Goal: Information Seeking & Learning: Check status

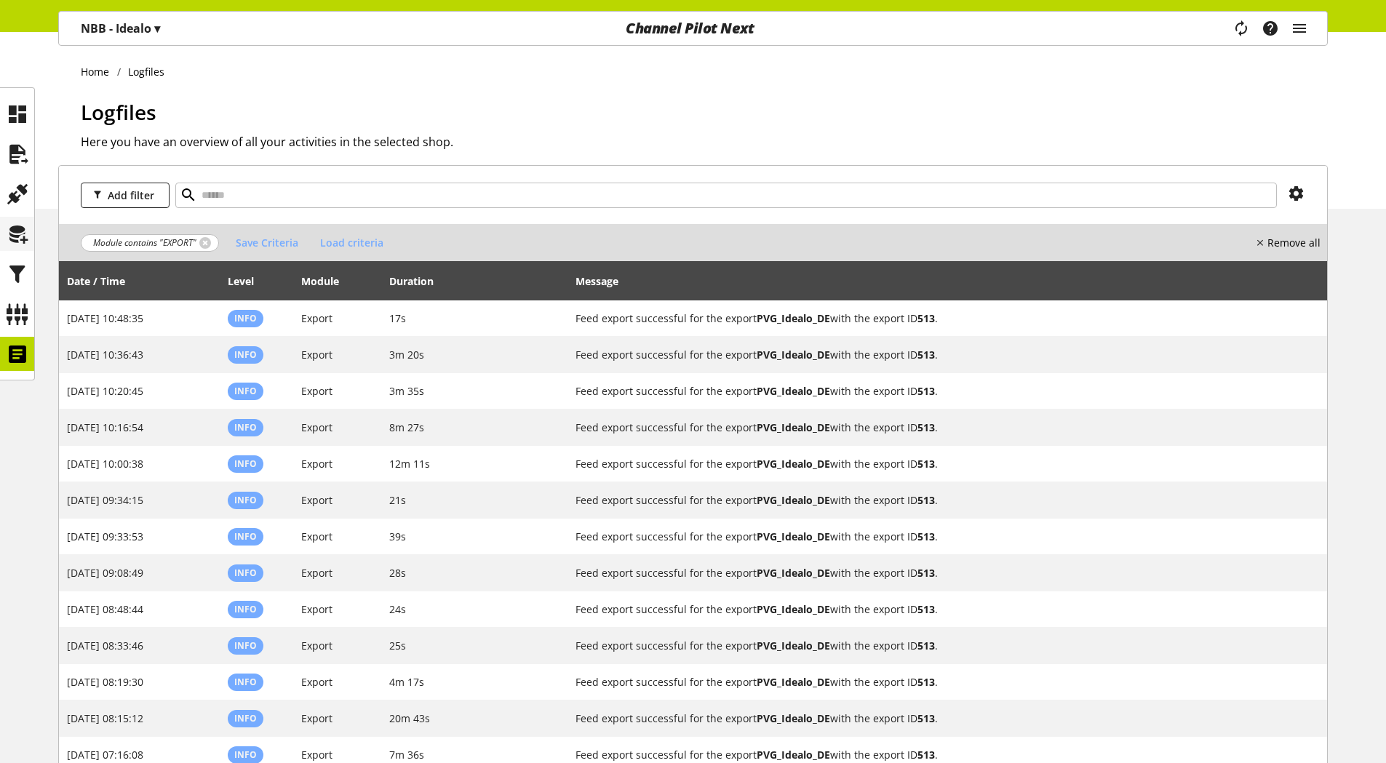
click at [16, 274] on icon at bounding box center [17, 274] width 23 height 29
click at [22, 234] on icon at bounding box center [17, 234] width 23 height 29
click at [17, 237] on icon at bounding box center [17, 234] width 23 height 29
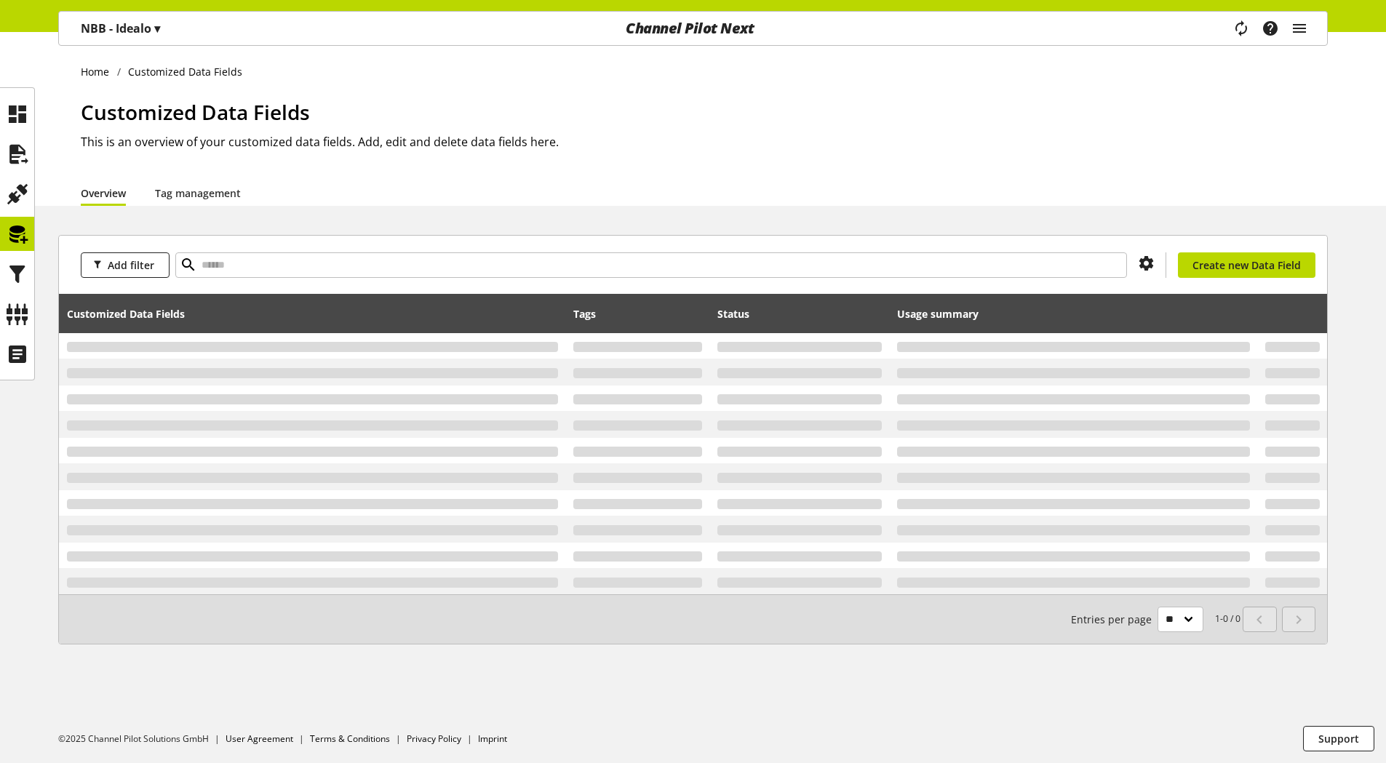
click at [17, 237] on icon at bounding box center [17, 234] width 23 height 29
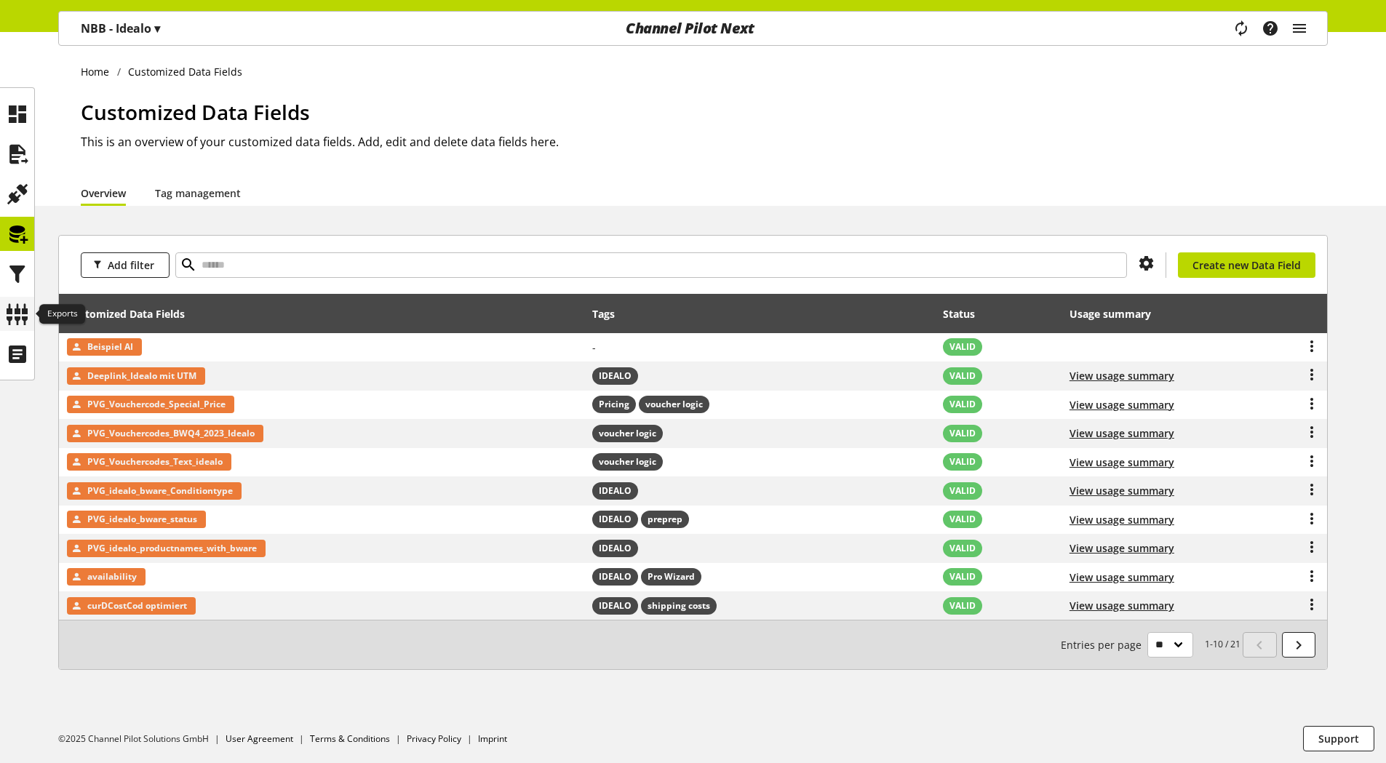
click at [15, 307] on icon at bounding box center [17, 314] width 23 height 29
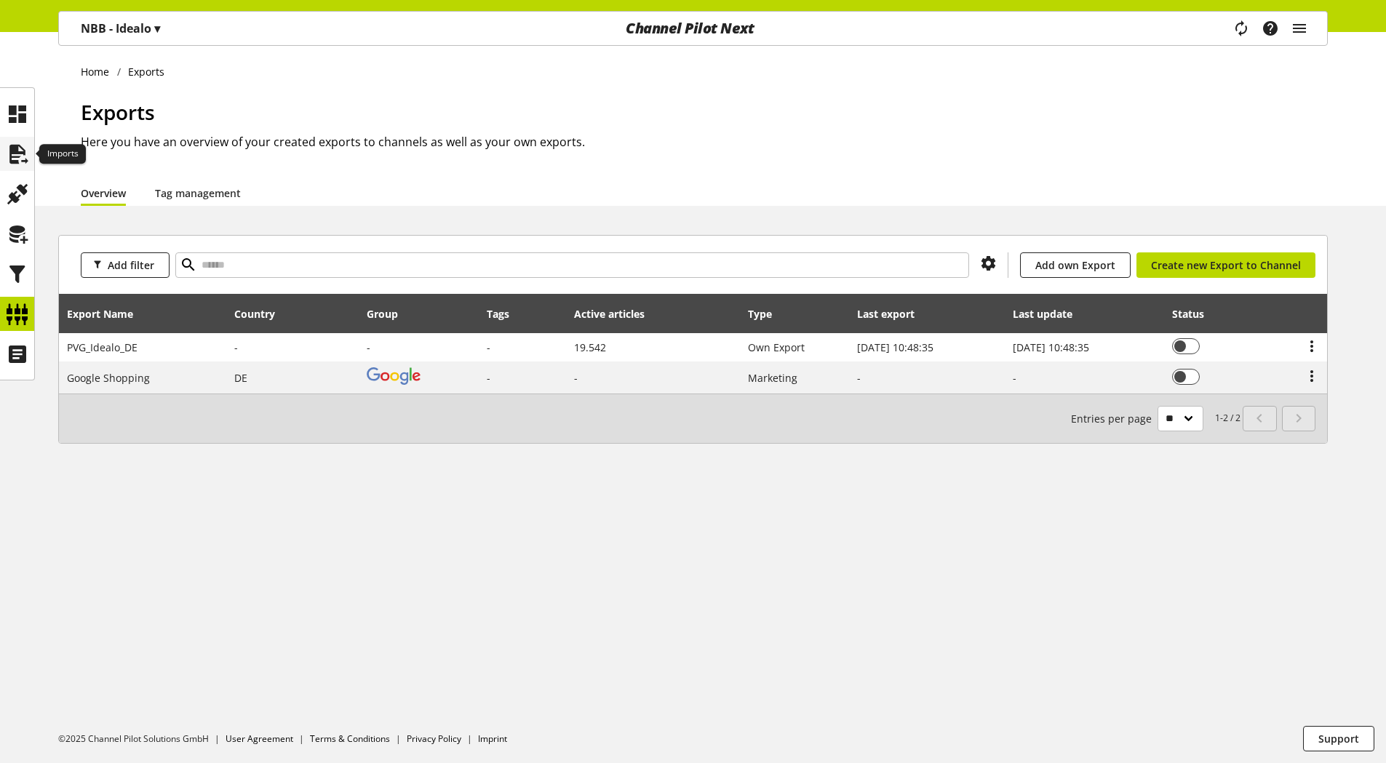
click at [17, 150] on icon at bounding box center [17, 154] width 23 height 29
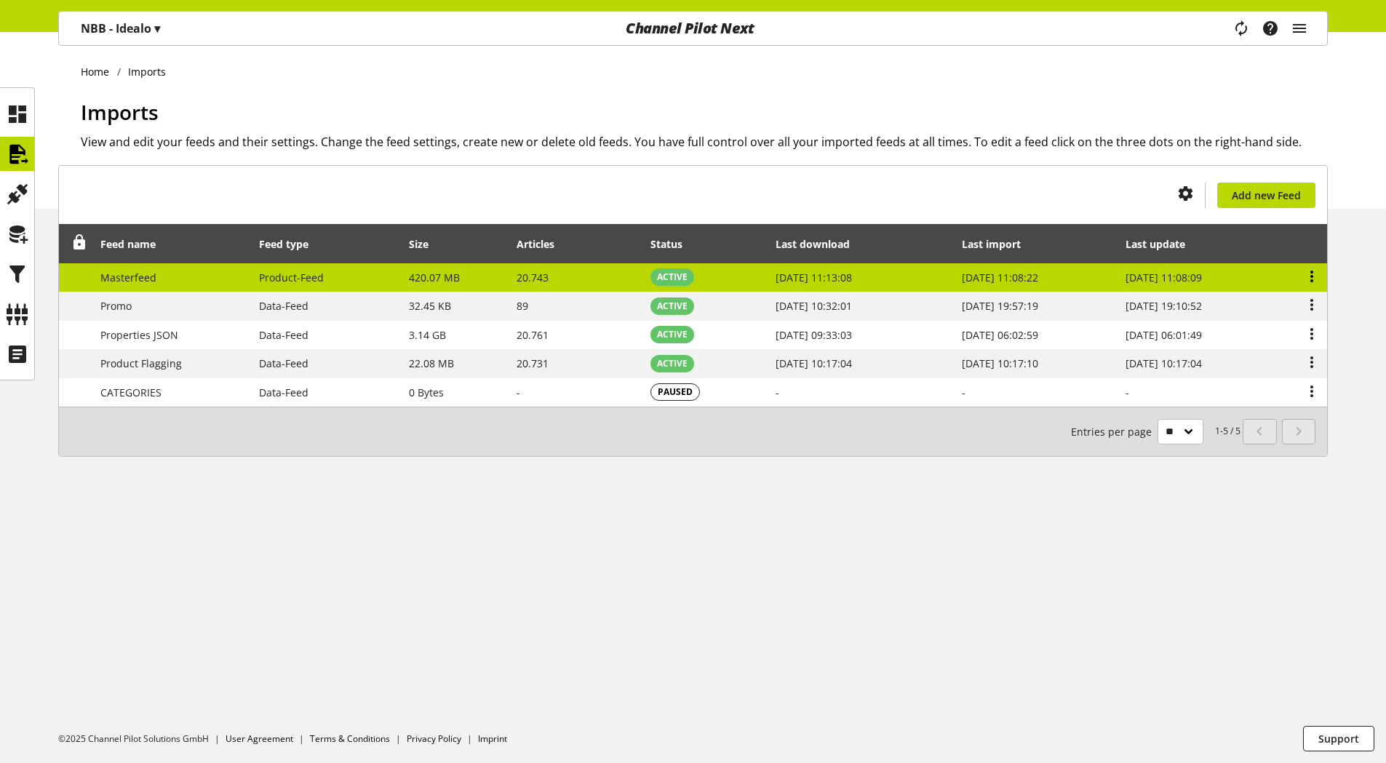
click at [1308, 277] on icon at bounding box center [1311, 276] width 17 height 26
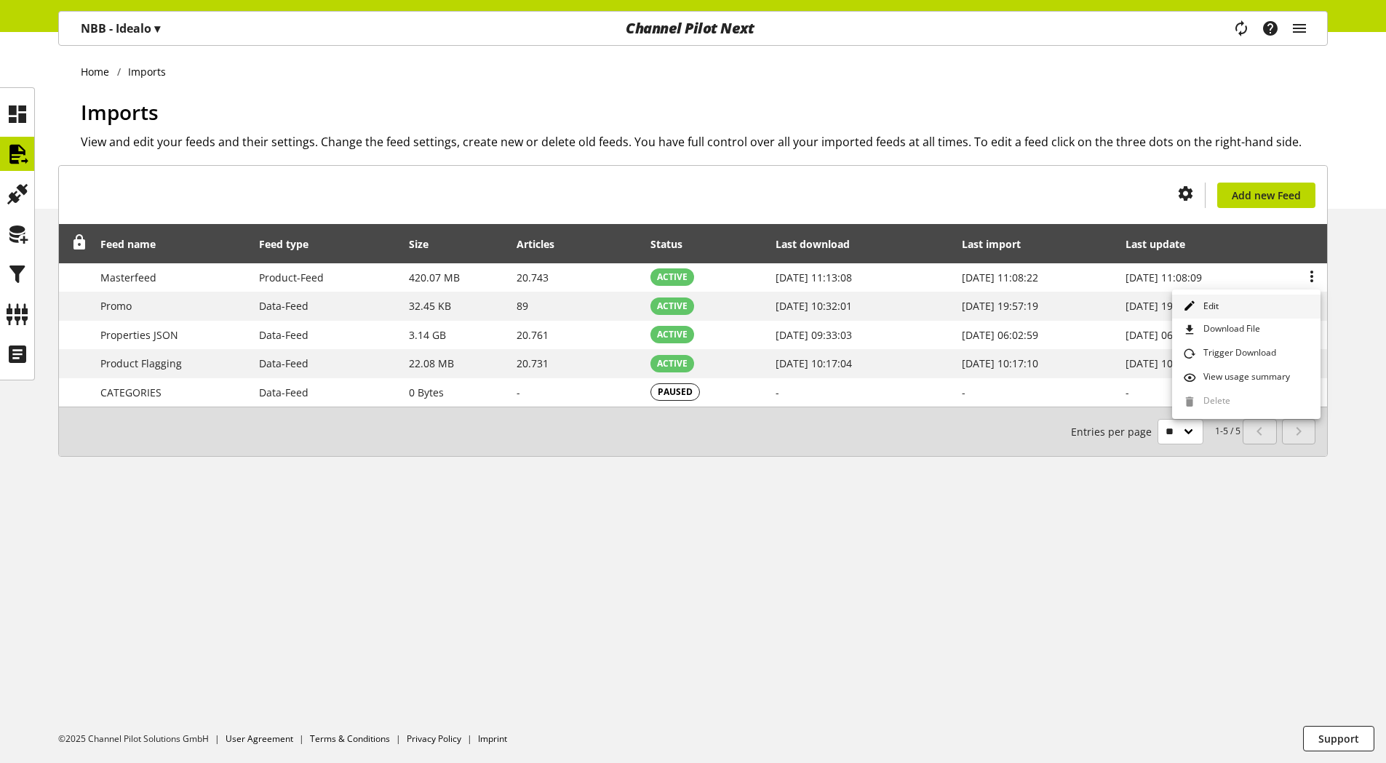
click at [1231, 303] on link "Edit" at bounding box center [1246, 307] width 148 height 24
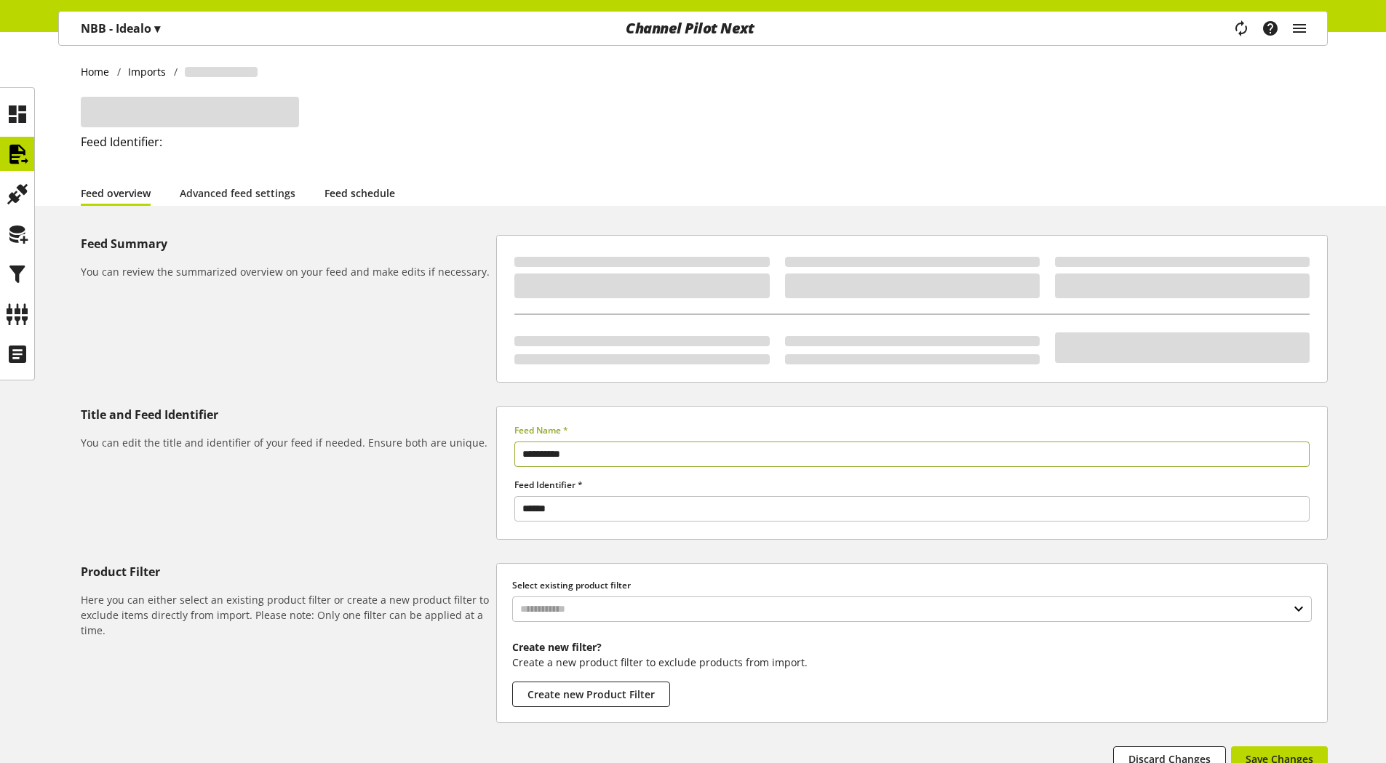
click at [372, 194] on link "Feed schedule" at bounding box center [360, 193] width 71 height 15
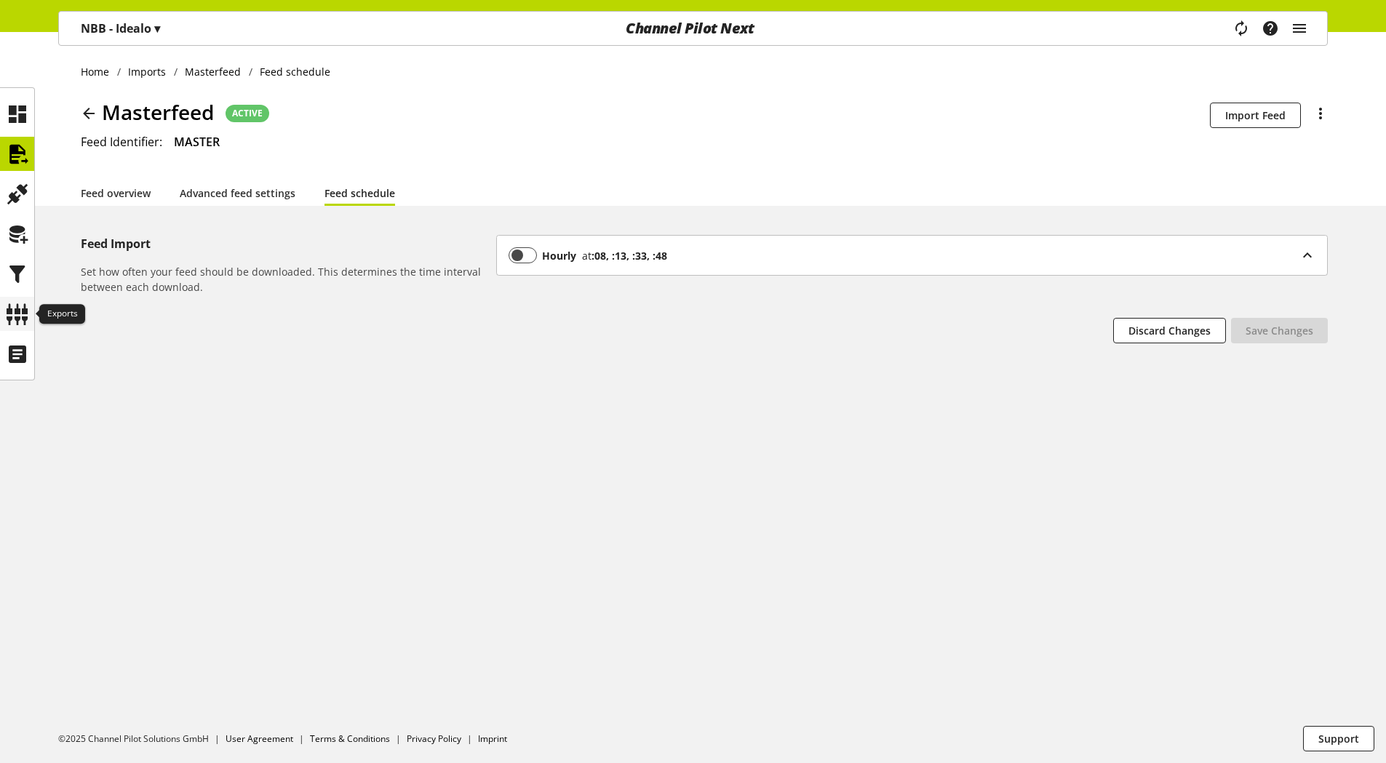
click at [21, 316] on icon at bounding box center [17, 314] width 23 height 29
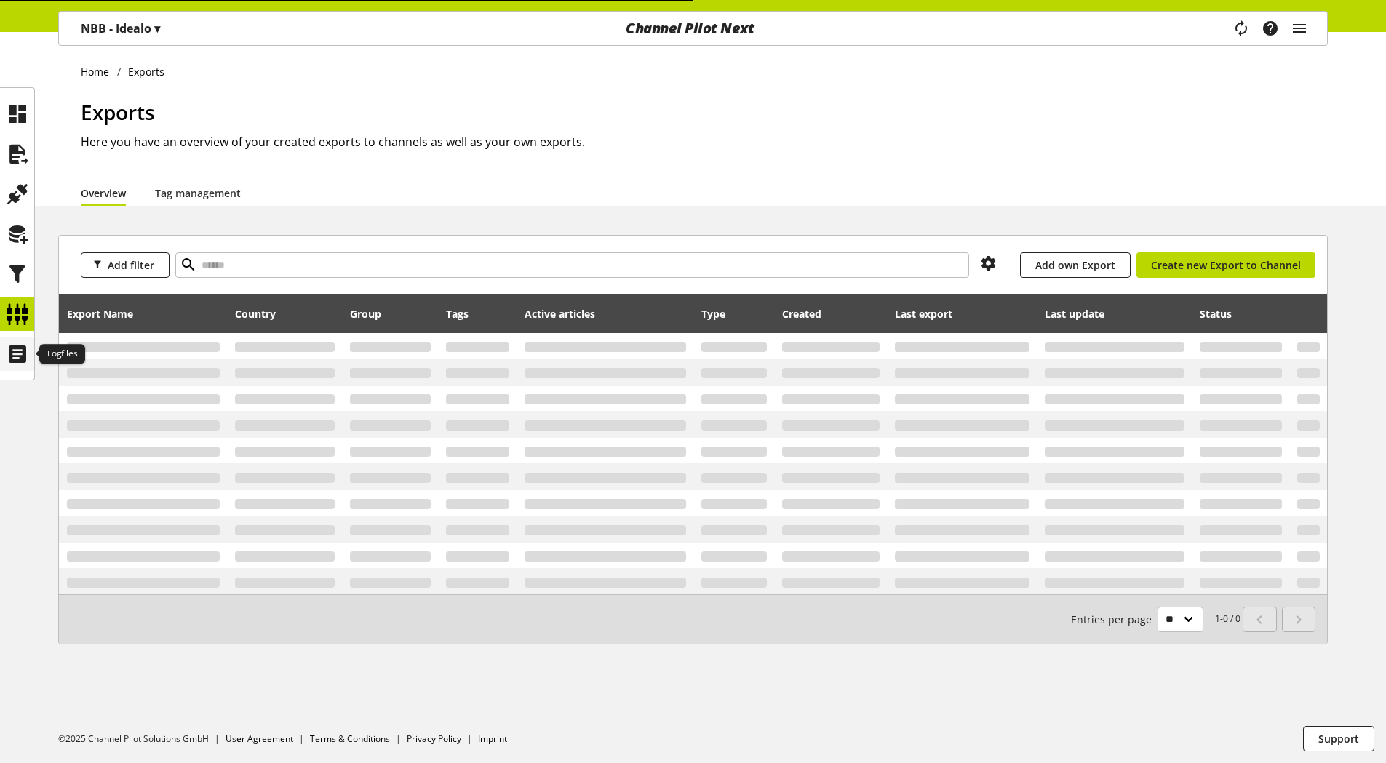
click at [17, 362] on icon at bounding box center [17, 354] width 23 height 29
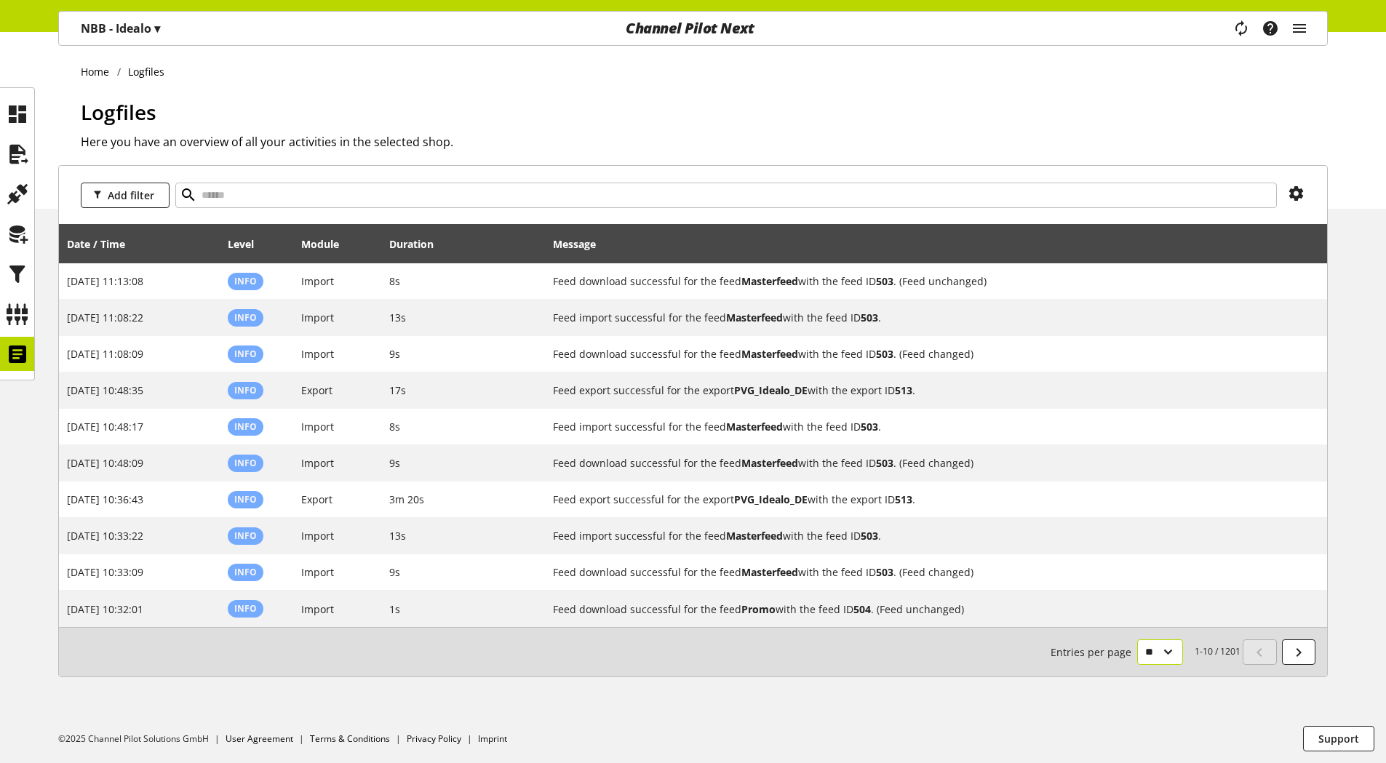
click at [1169, 654] on select "** ** ** ***" at bounding box center [1160, 652] width 46 height 25
click at [140, 198] on span "Add filter" at bounding box center [131, 195] width 47 height 15
click at [125, 317] on link "Module" at bounding box center [142, 323] width 122 height 25
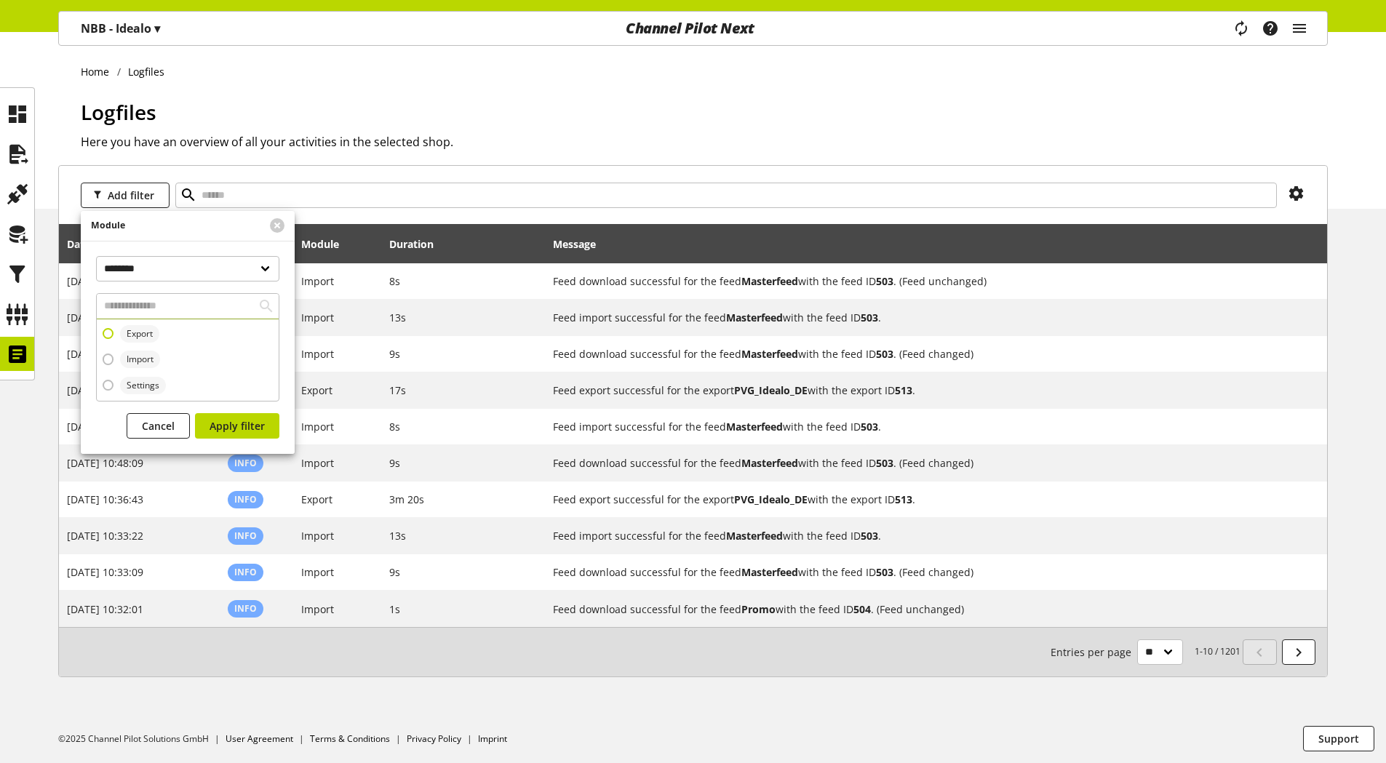
click at [135, 338] on span "Export" at bounding box center [140, 333] width 26 height 13
click at [212, 424] on span "Apply filter" at bounding box center [237, 425] width 55 height 15
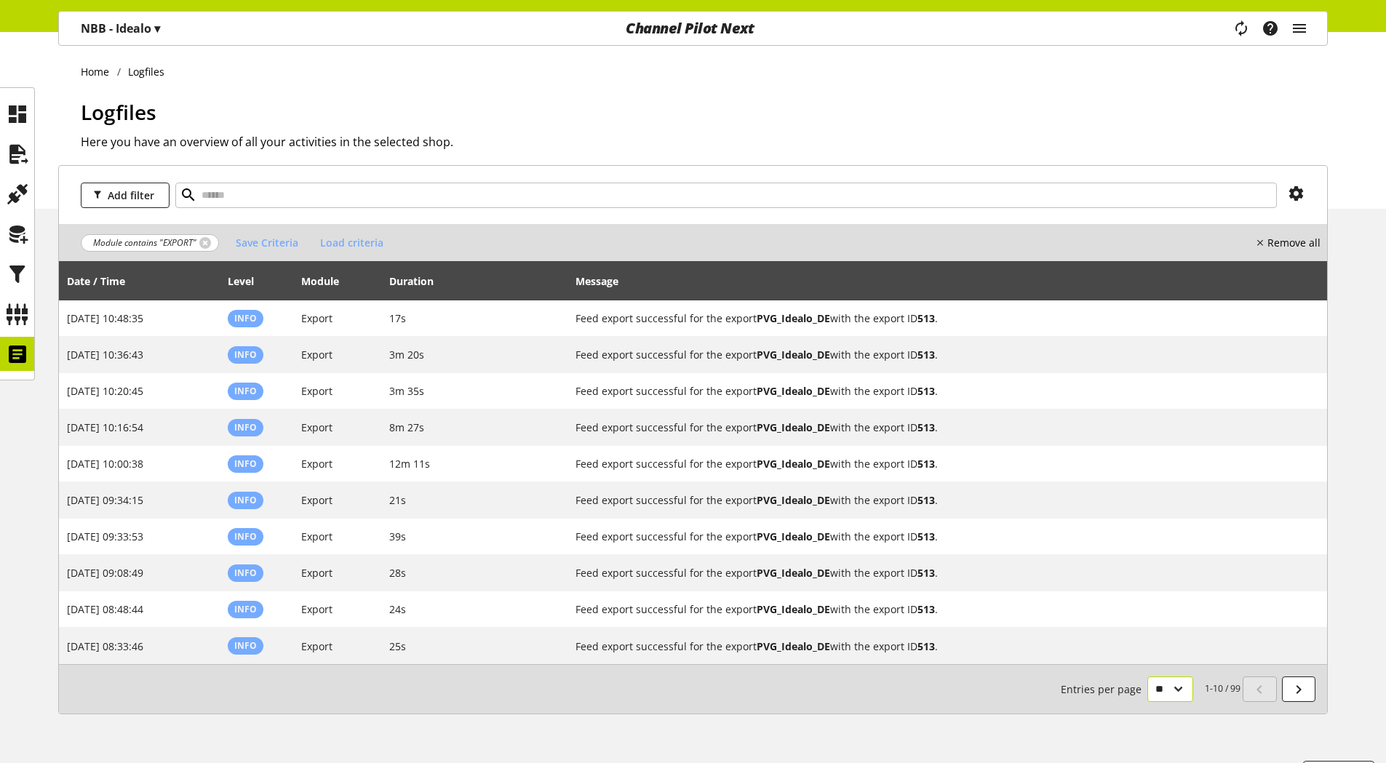
click at [1181, 693] on select "** ** ** ***" at bounding box center [1171, 689] width 46 height 25
select select "***"
click at [1148, 702] on select "** ** ** ***" at bounding box center [1171, 689] width 46 height 25
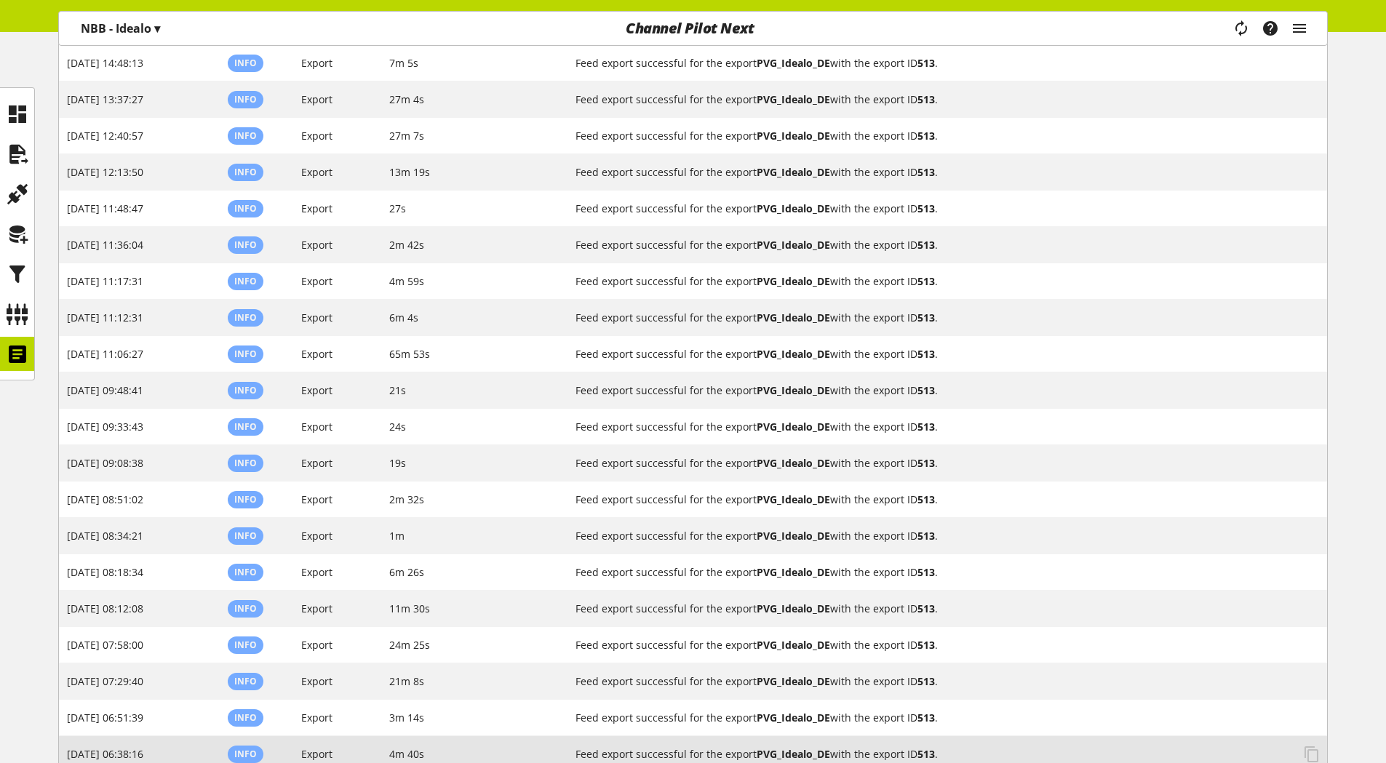
scroll to position [2329, 0]
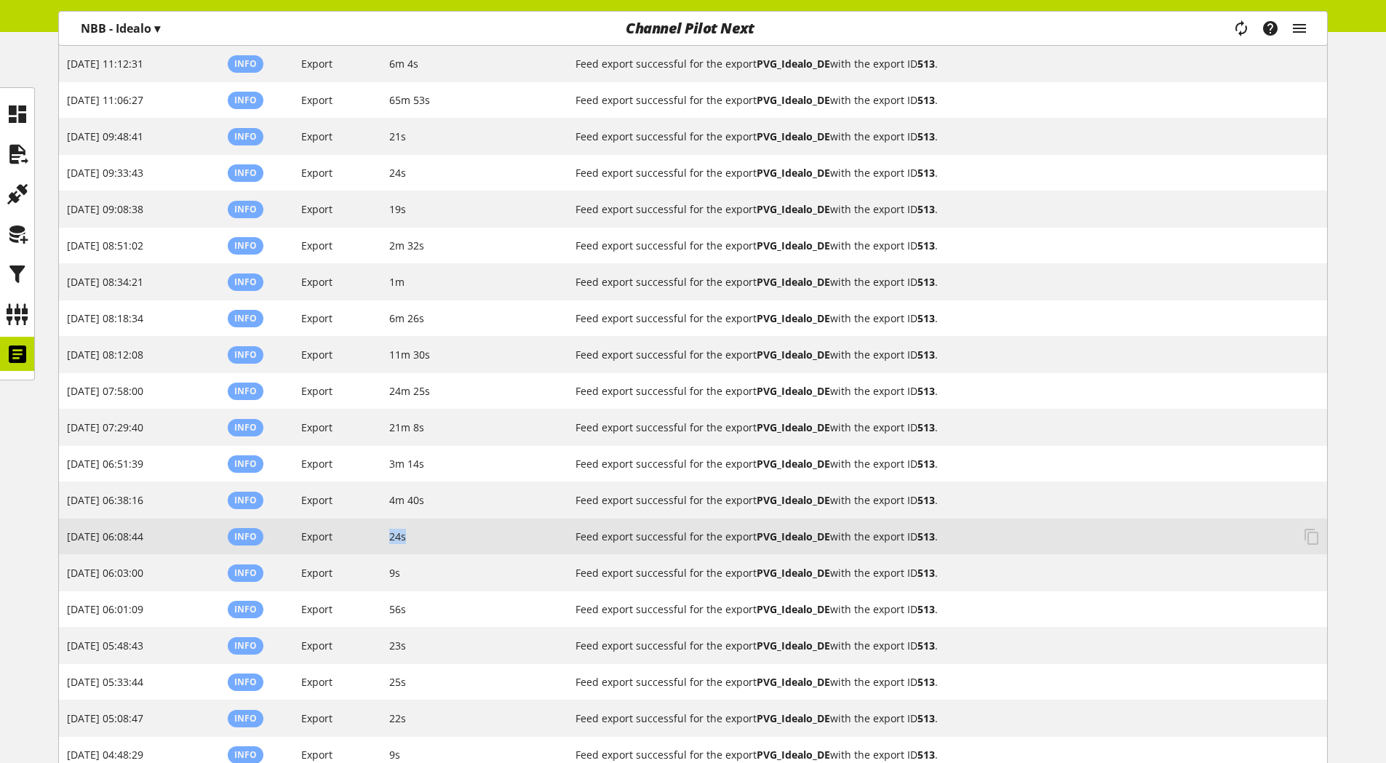
drag, startPoint x: 410, startPoint y: 536, endPoint x: 391, endPoint y: 536, distance: 18.9
click at [391, 536] on td "24s" at bounding box center [474, 537] width 187 height 36
